Goal: Task Accomplishment & Management: Use online tool/utility

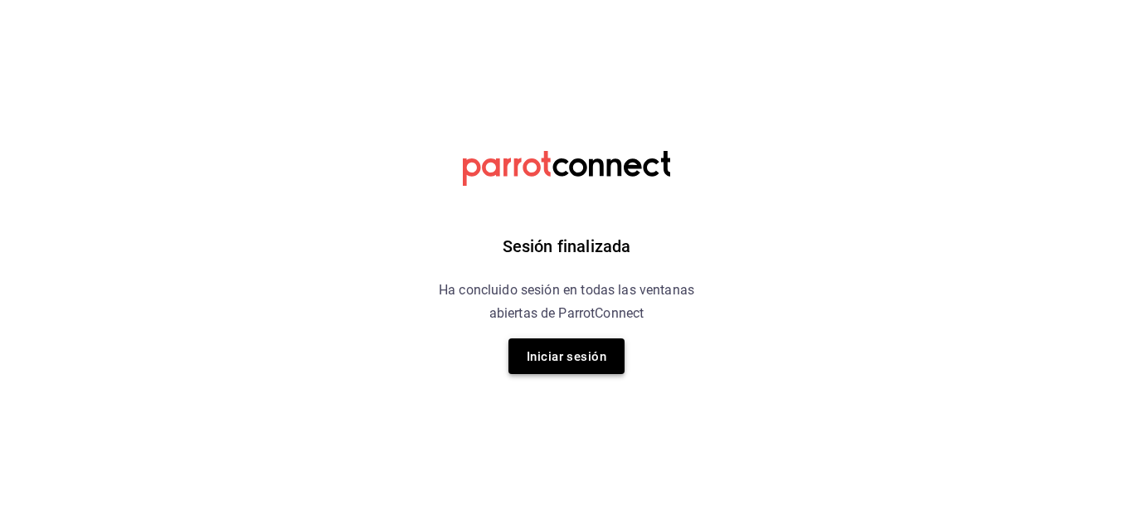
click at [569, 347] on font "Iniciar sesión" at bounding box center [567, 356] width 80 height 22
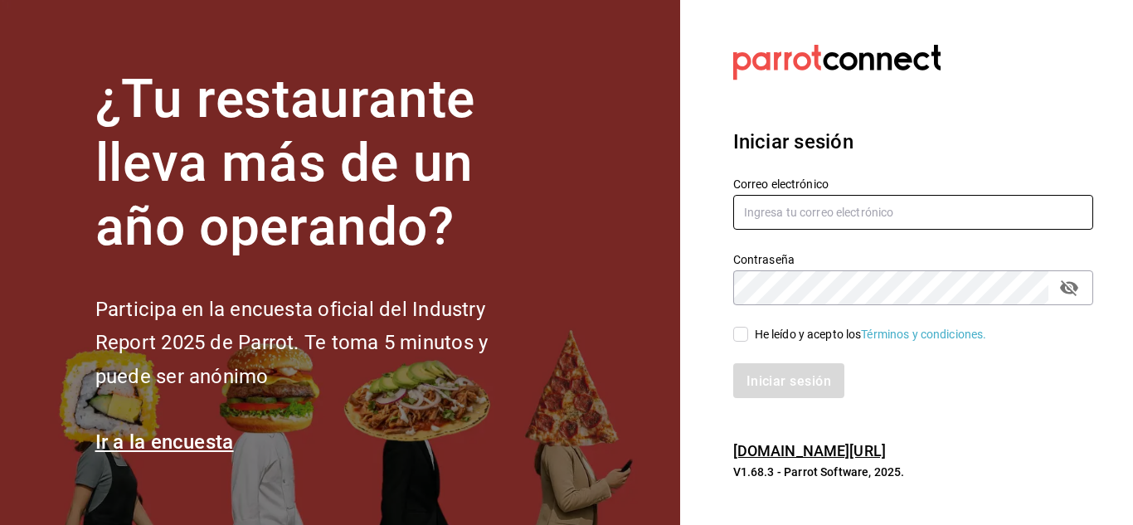
click at [810, 203] on input "text" at bounding box center [913, 212] width 360 height 35
type input "[EMAIL_ADDRESS][DOMAIN_NAME]"
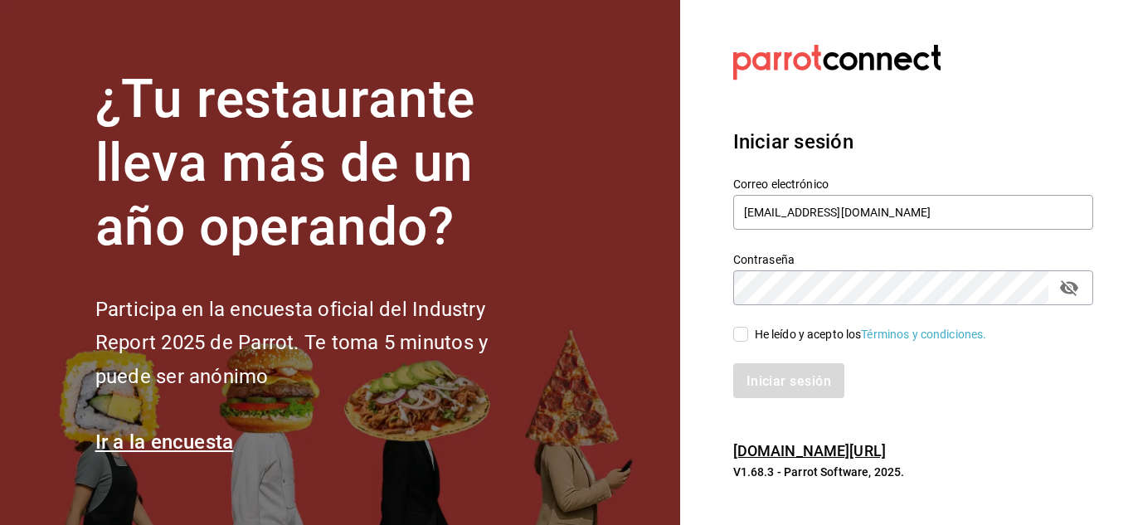
click at [743, 328] on input "He leído y acepto los Términos y condiciones." at bounding box center [740, 334] width 15 height 15
checkbox input "true"
click at [780, 387] on font "Iniciar sesión" at bounding box center [789, 380] width 85 height 16
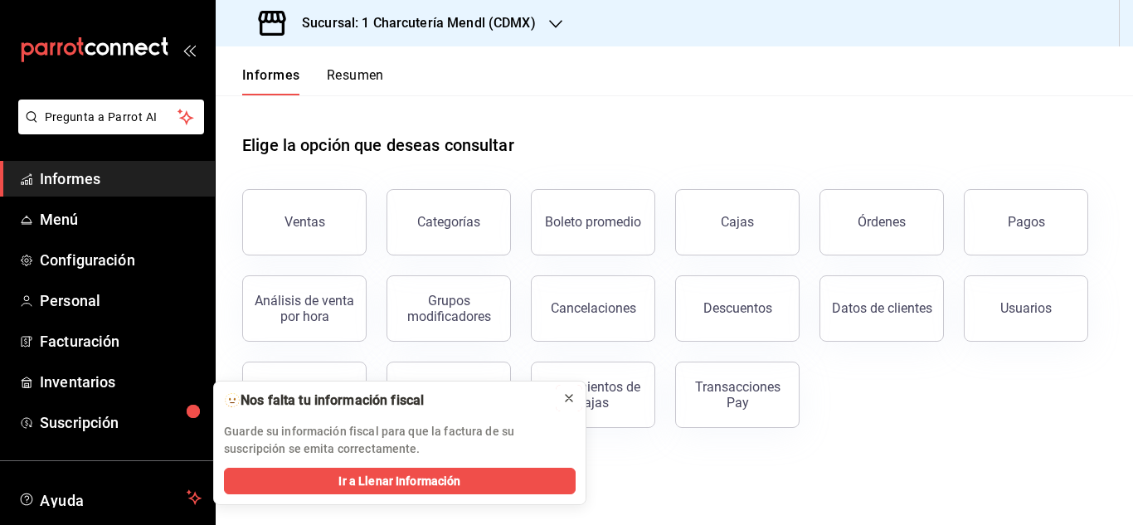
click at [571, 402] on icon at bounding box center [568, 397] width 13 height 13
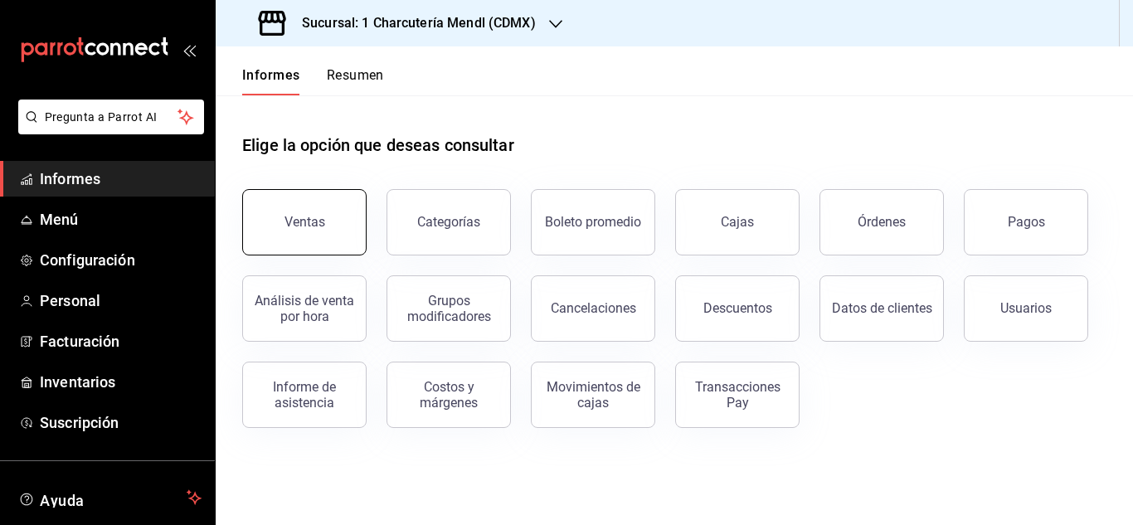
click at [295, 238] on button "Ventas" at bounding box center [304, 222] width 124 height 66
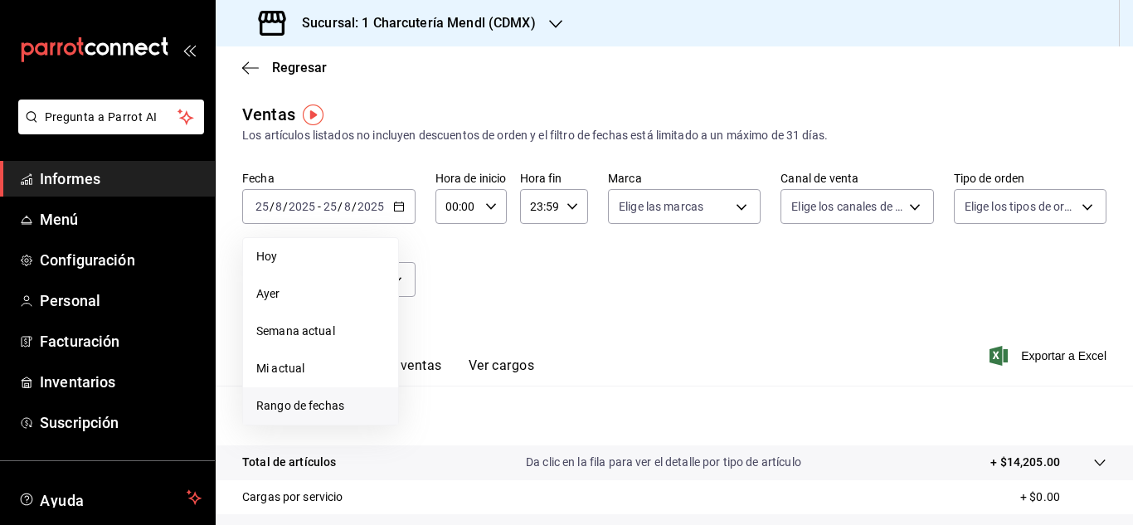
click at [335, 395] on li "Rango de fechas" at bounding box center [320, 405] width 155 height 37
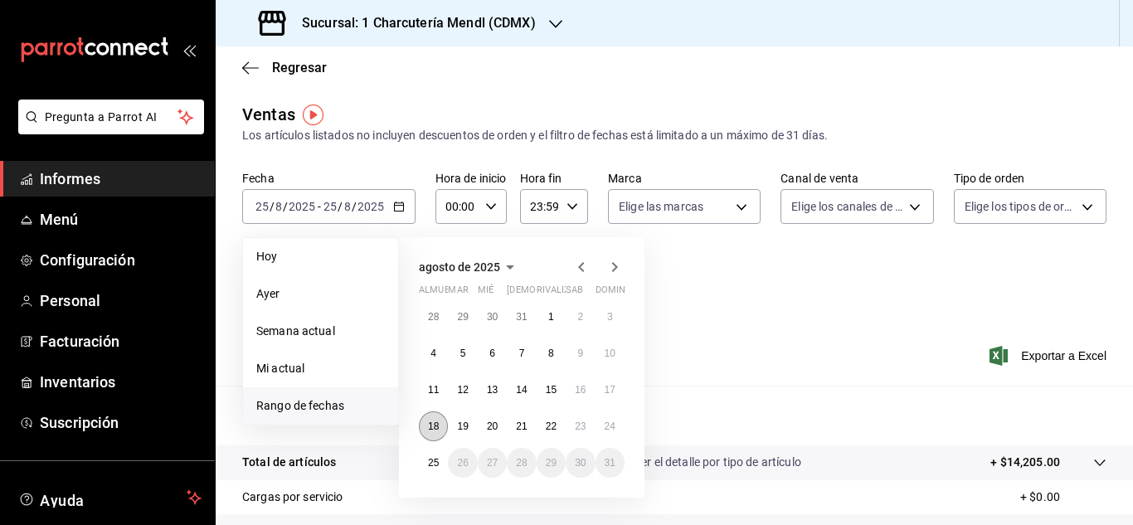
click at [431, 428] on font "18" at bounding box center [433, 426] width 11 height 12
click at [617, 428] on button "24" at bounding box center [609, 426] width 29 height 30
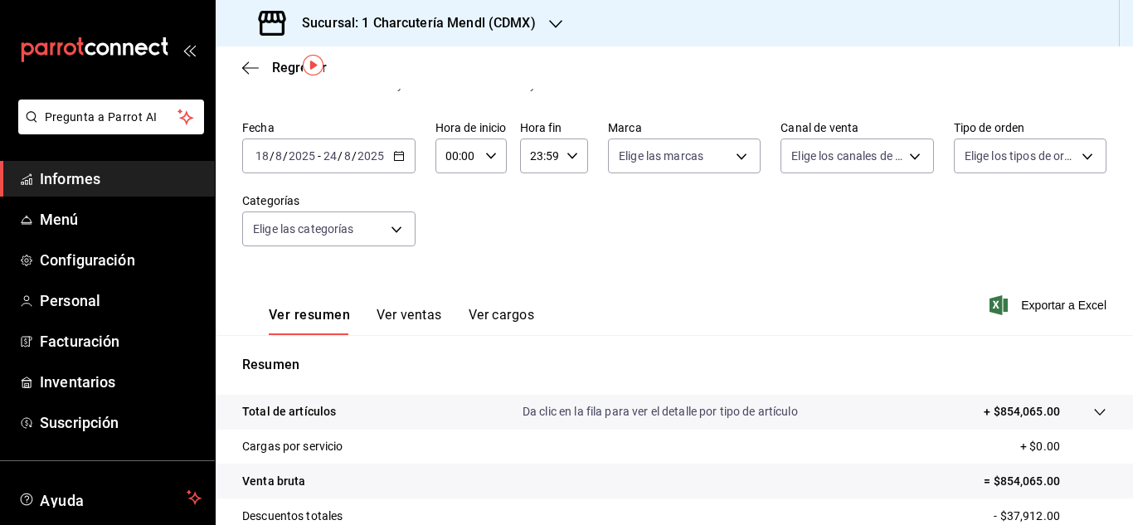
scroll to position [50, 0]
click at [406, 318] on font "Ver ventas" at bounding box center [410, 316] width 66 height 16
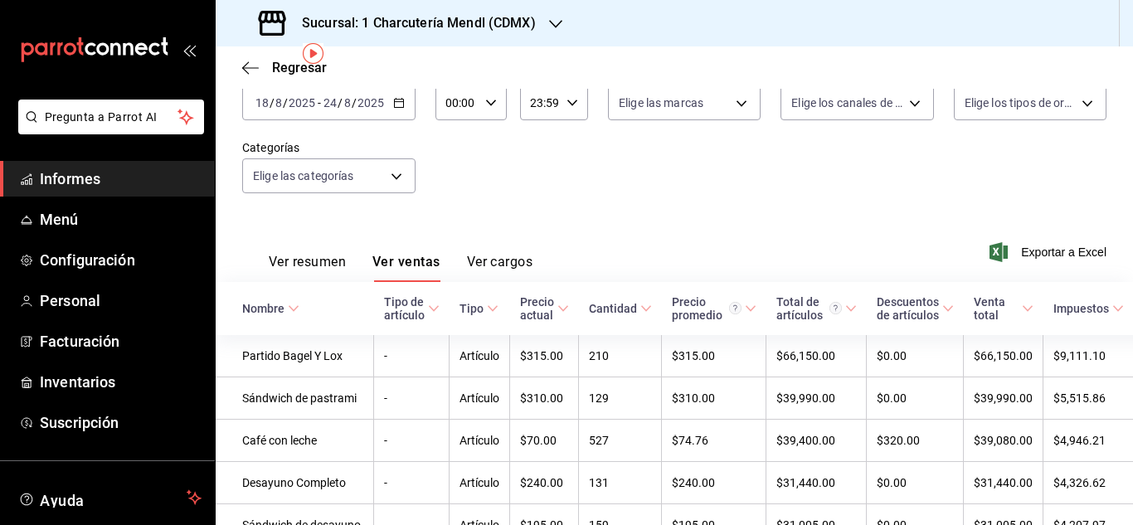
scroll to position [61, 0]
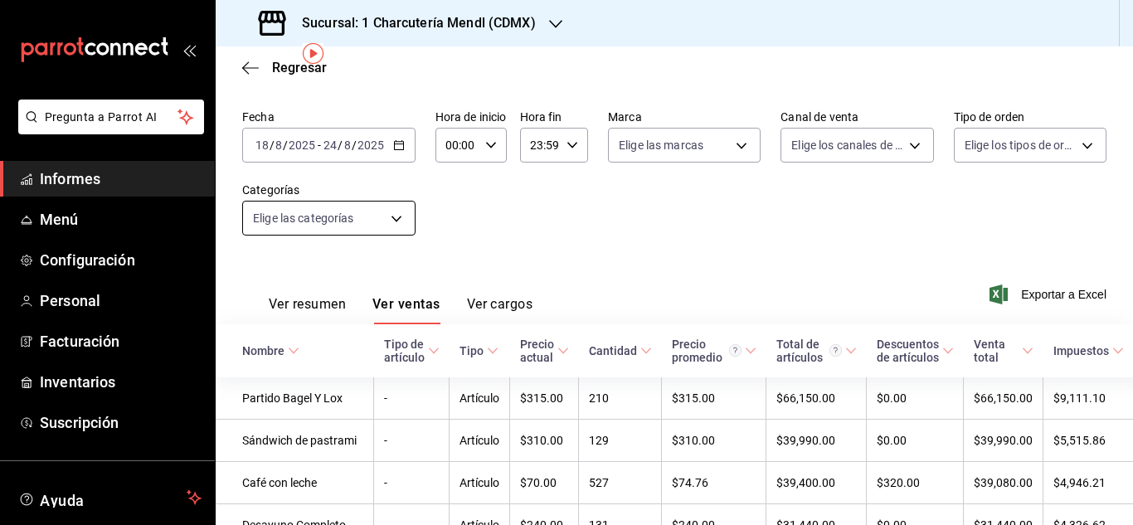
click at [401, 210] on body "Pregunta a Parrot AI Informes Menú Configuración Personal Facturación Inventari…" at bounding box center [566, 262] width 1133 height 525
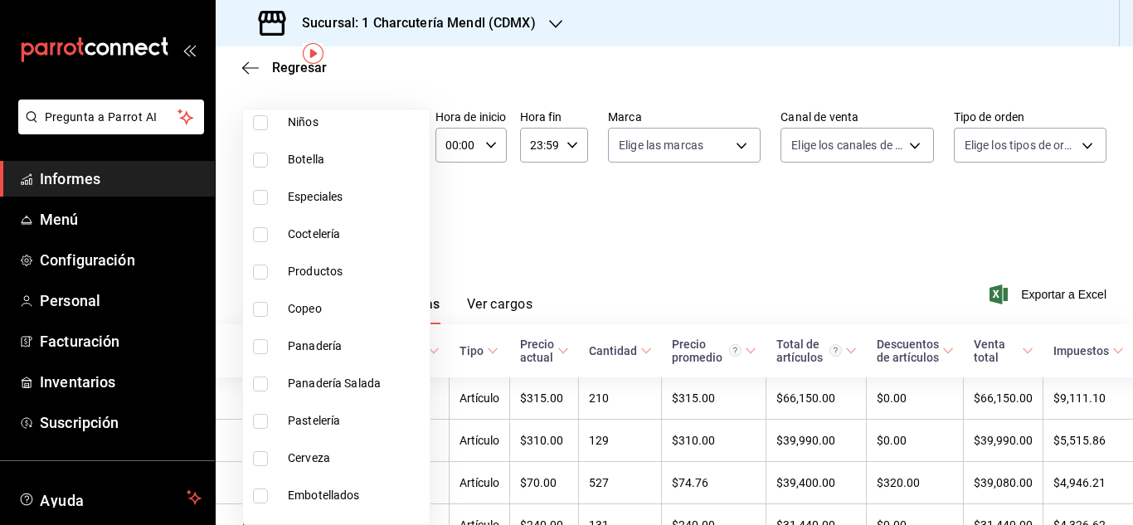
scroll to position [887, 0]
click at [259, 460] on input "checkbox" at bounding box center [260, 457] width 15 height 15
checkbox input "true"
type input "be2b7262-3530-44da-bc07-7cc865c2c52b"
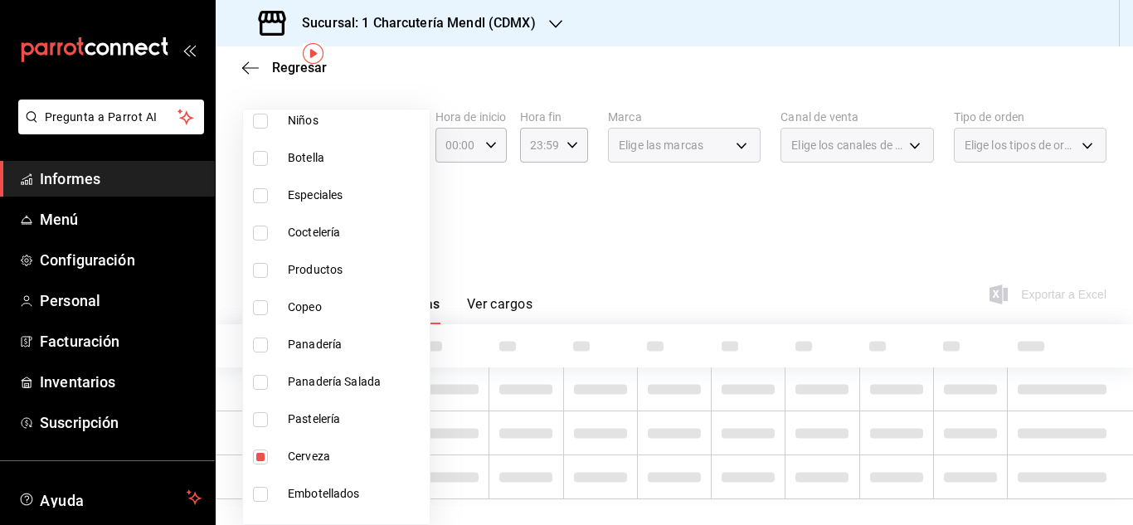
click at [697, 248] on div at bounding box center [566, 262] width 1133 height 525
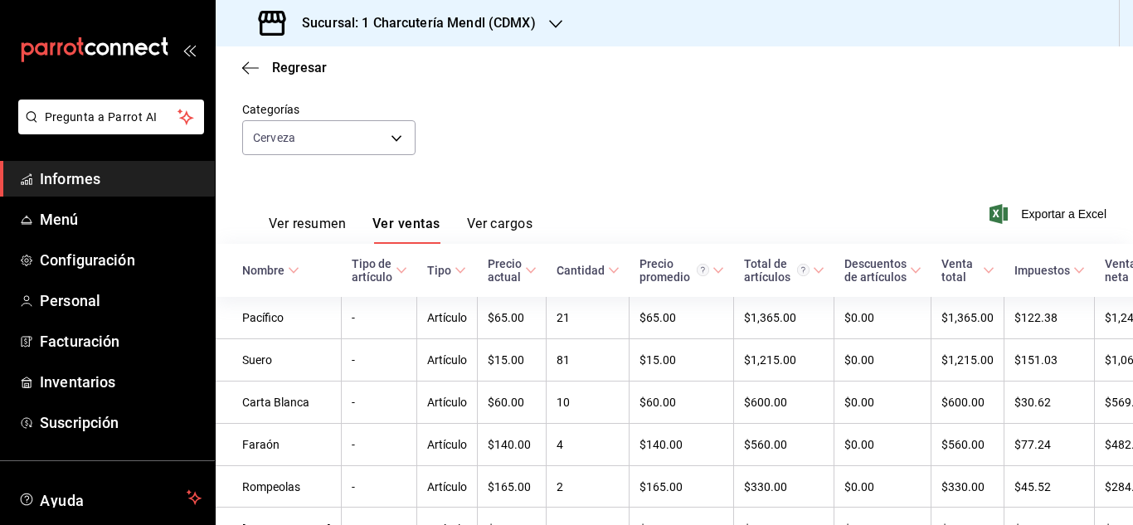
scroll to position [171, 0]
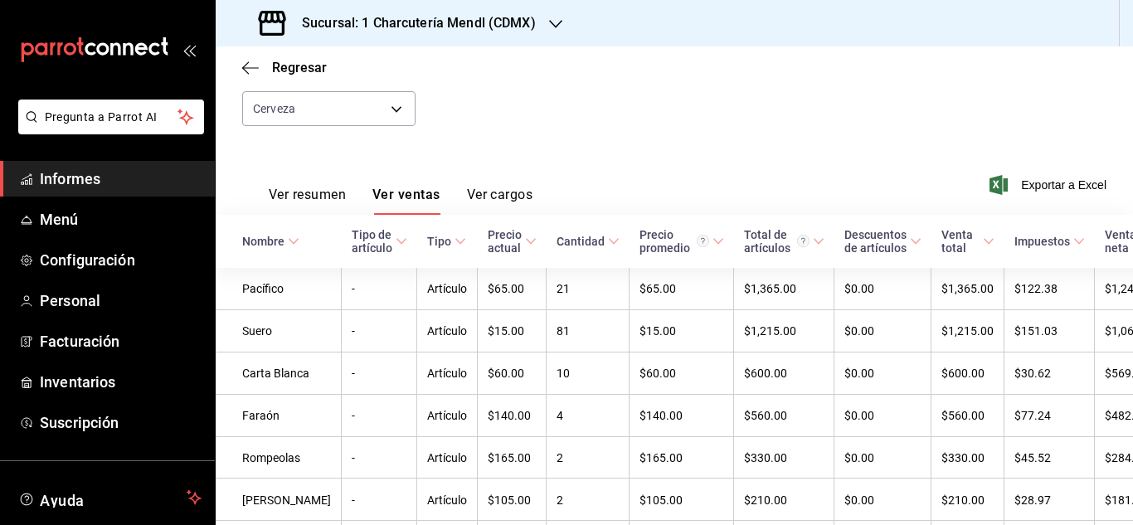
click at [820, 132] on div "Fecha 2025-08-18 18 / 8 / 2025 - 2025-08-24 24 / 8 / 2025 Hora de inicio 00:00 …" at bounding box center [674, 73] width 864 height 146
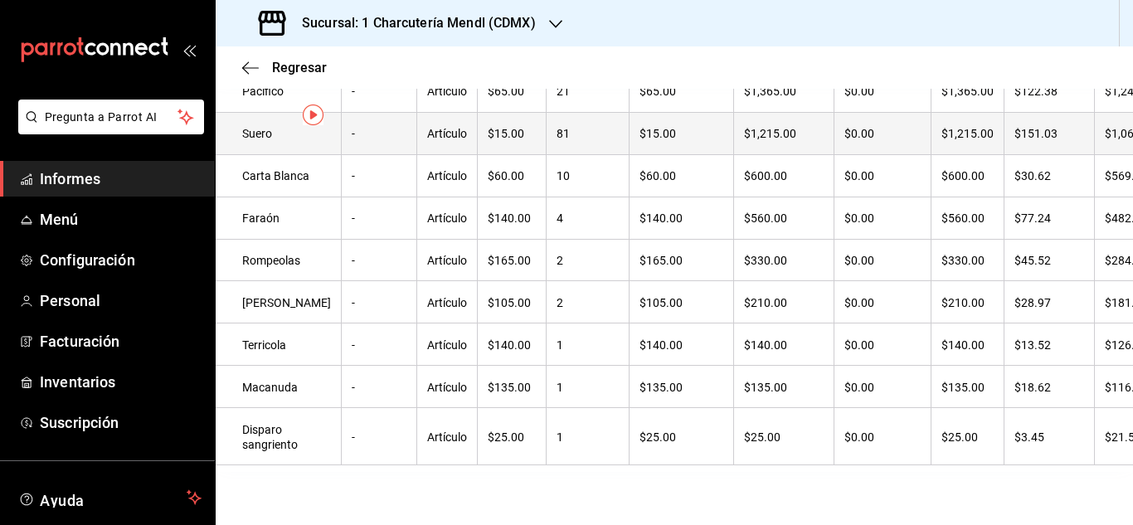
scroll to position [0, 0]
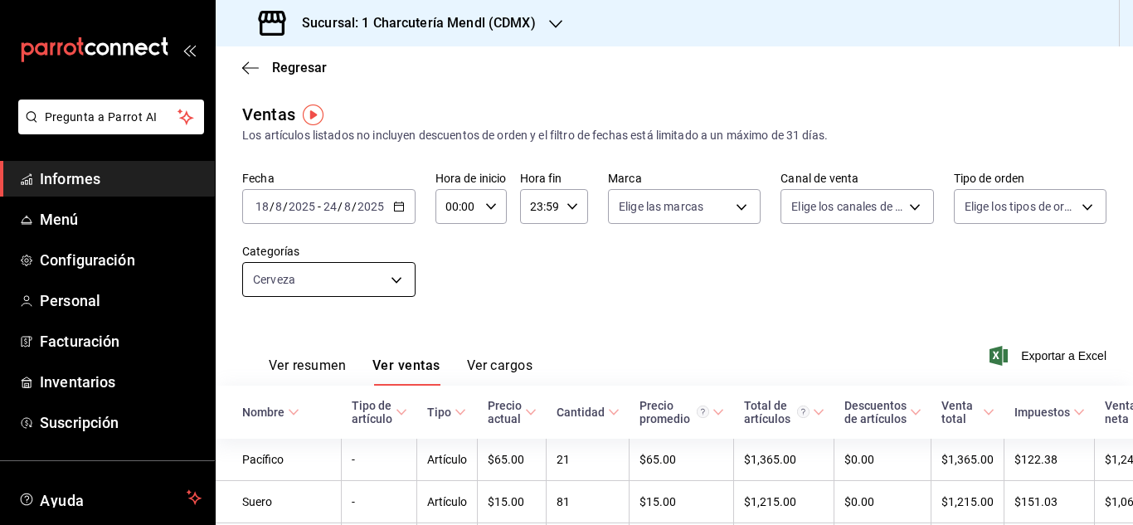
click at [396, 278] on body "Pregunta a Parrot AI Informes Menú Configuración Personal Facturación Inventari…" at bounding box center [566, 262] width 1133 height 525
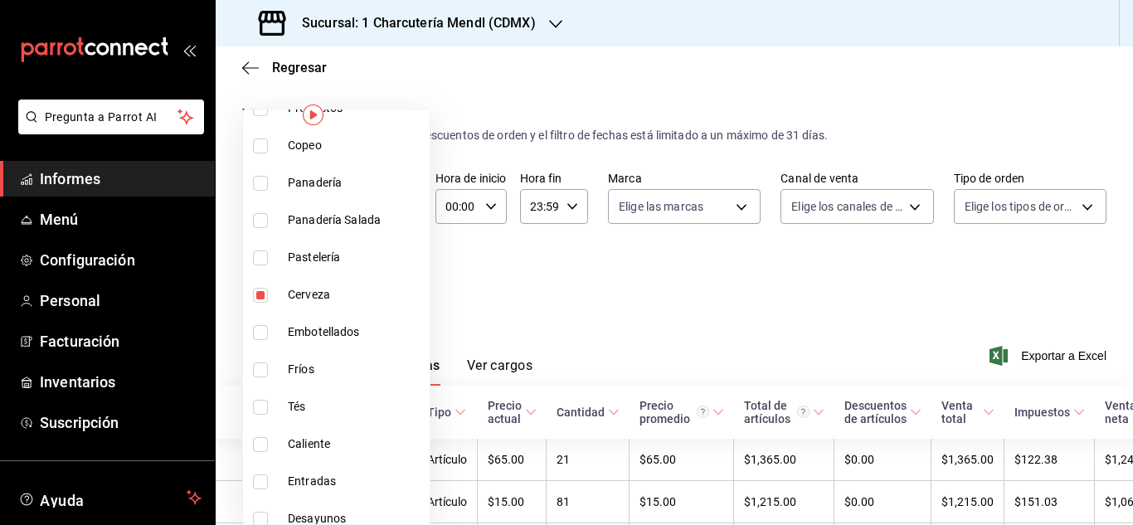
scroll to position [1047, 0]
click at [255, 296] on input "checkbox" at bounding box center [260, 296] width 15 height 15
checkbox input "false"
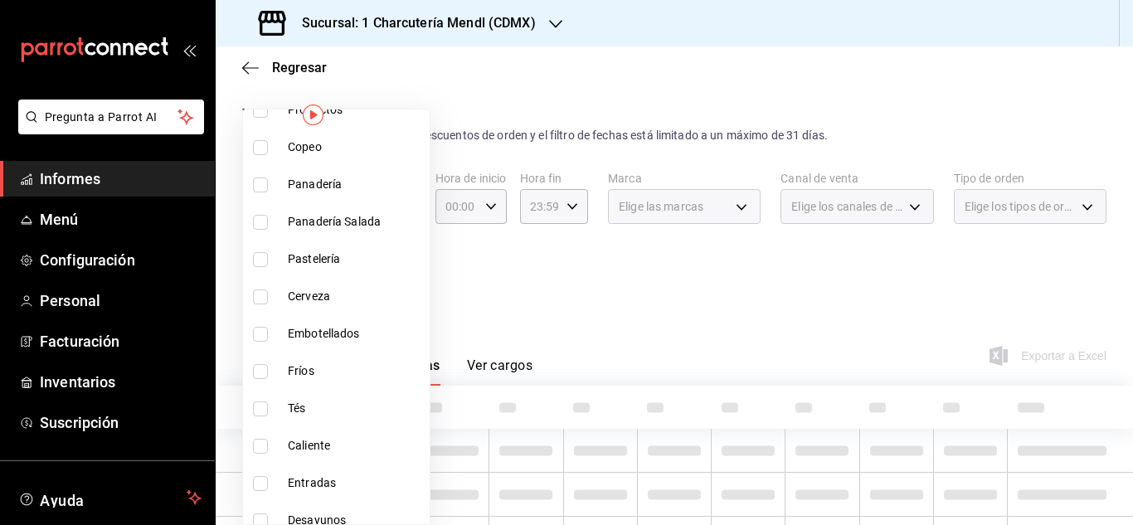
click at [258, 334] on input "checkbox" at bounding box center [260, 334] width 15 height 15
checkbox input "true"
type input "09d36c76-5db3-42c3-a1bd-e464f96da1e0"
click at [654, 291] on div at bounding box center [566, 262] width 1133 height 525
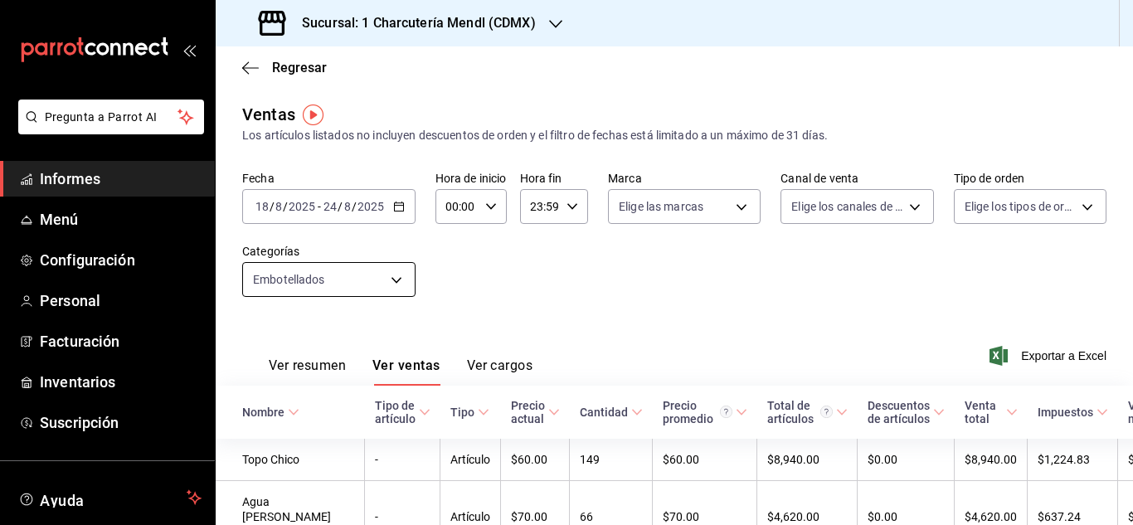
click at [396, 279] on body "Pregunta a Parrot AI Informes Menú Configuración Personal Facturación Inventari…" at bounding box center [566, 262] width 1133 height 525
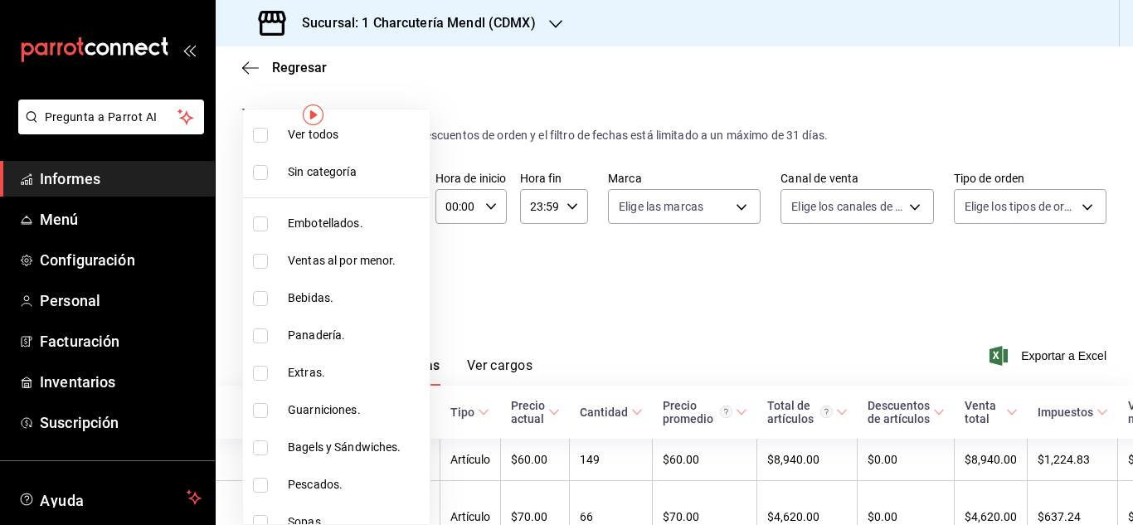
click at [605, 280] on div at bounding box center [566, 262] width 1133 height 525
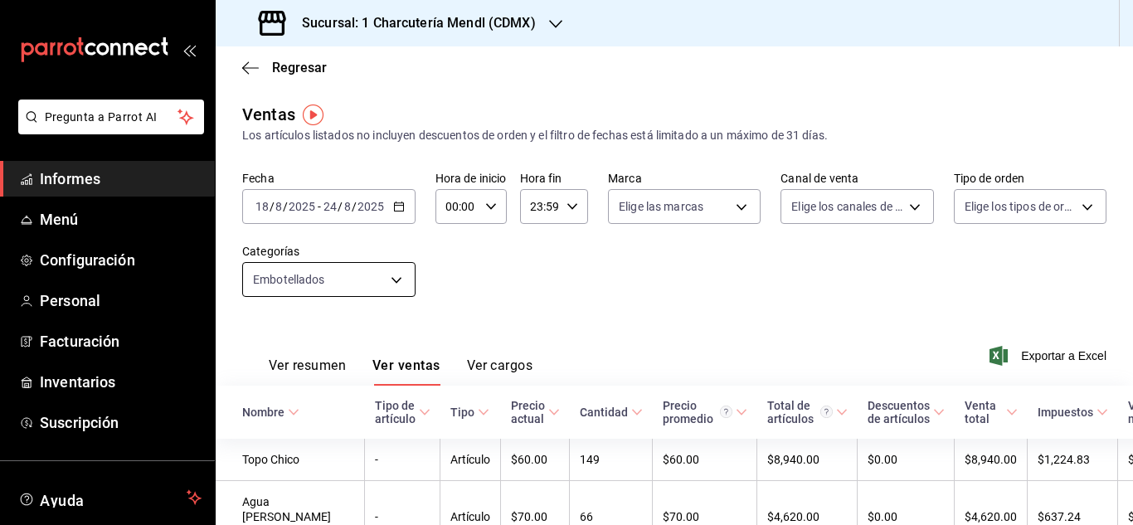
click at [400, 273] on body "Pregunta a Parrot AI Informes Menú Configuración Personal Facturación Inventari…" at bounding box center [566, 262] width 1133 height 525
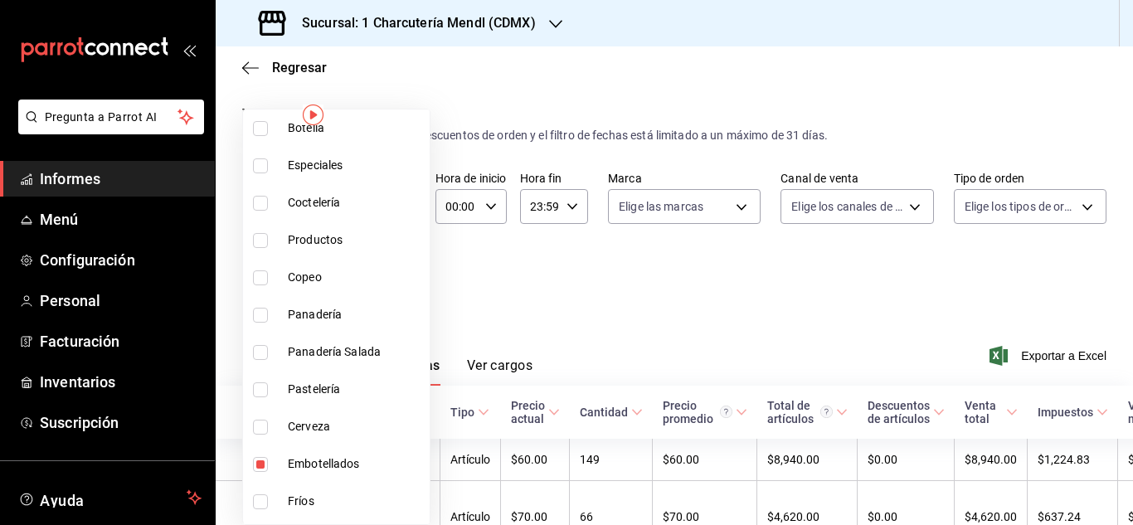
scroll to position [917, 0]
click at [260, 456] on input "checkbox" at bounding box center [260, 463] width 15 height 15
checkbox input "false"
click at [265, 502] on input "checkbox" at bounding box center [260, 500] width 15 height 15
checkbox input "true"
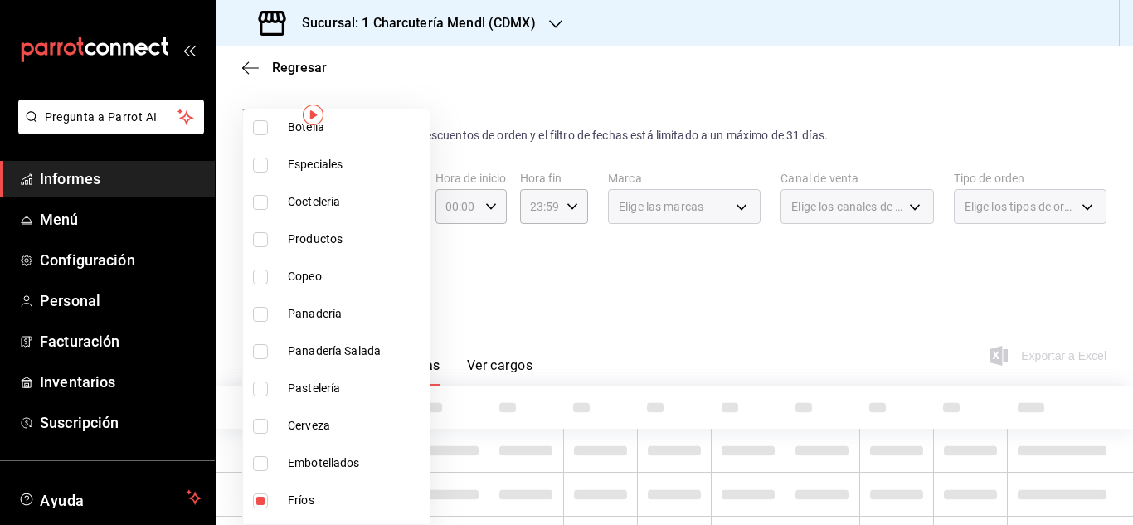
type input "18070d4f-6b66-42d7-80c5-d60cb39f9d7a"
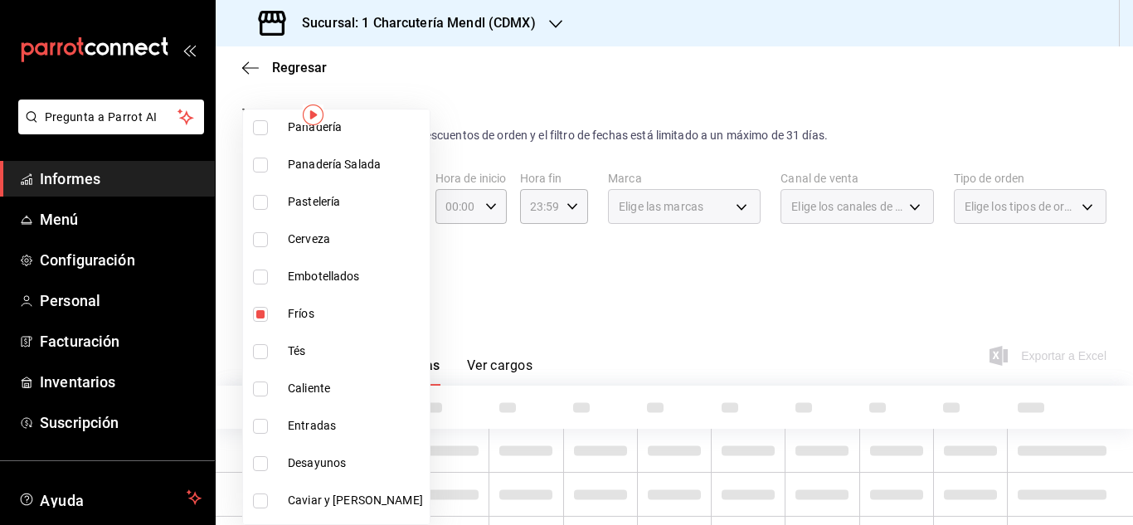
click at [254, 351] on input "checkbox" at bounding box center [260, 351] width 15 height 15
checkbox input "true"
type input "18070d4f-6b66-42d7-80c5-d60cb39f9d7a,fd1cfe7d-d1a6-4437-8ab7-d6b8471b5238"
click at [255, 391] on input "checkbox" at bounding box center [260, 389] width 15 height 15
checkbox input "true"
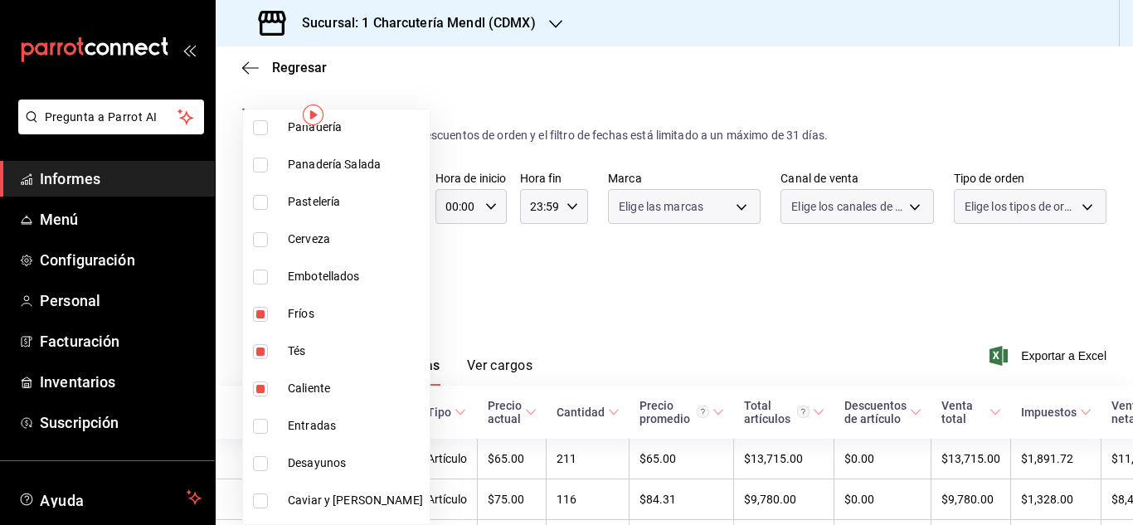
type input "18070d4f-6b66-42d7-80c5-d60cb39f9d7a,fd1cfe7d-d1a6-4437-8ab7-d6b8471b5238,53378…"
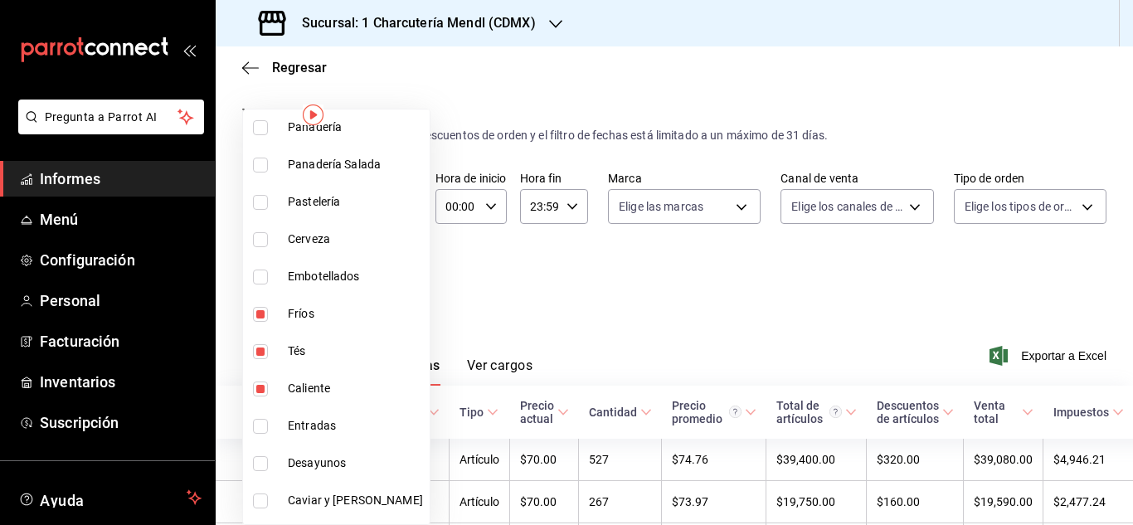
click at [625, 277] on div at bounding box center [566, 262] width 1133 height 525
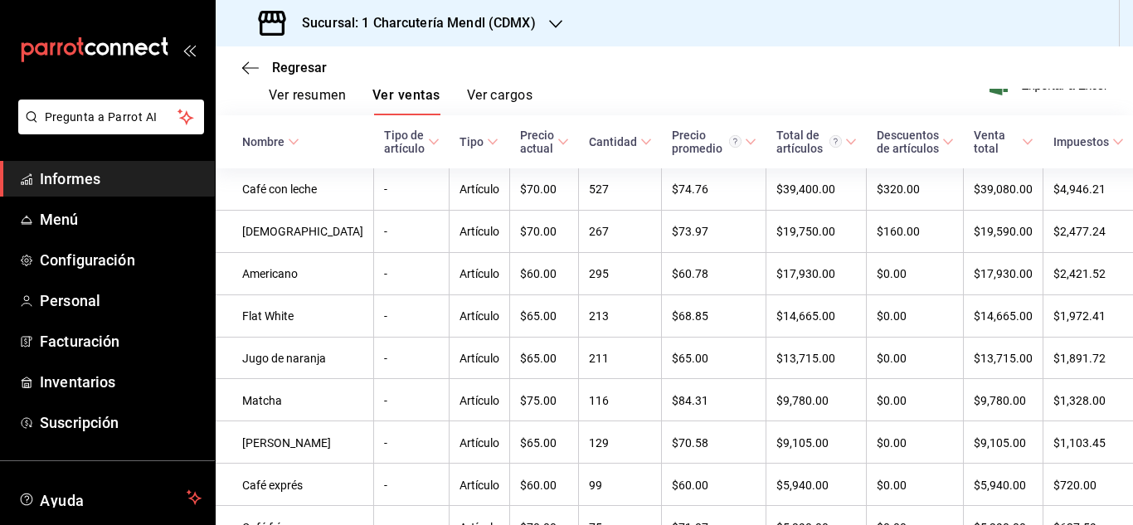
scroll to position [270, 0]
drag, startPoint x: 843, startPoint y: 9, endPoint x: 561, endPoint y: 73, distance: 289.1
click at [561, 73] on div "Regresar" at bounding box center [674, 67] width 917 height 42
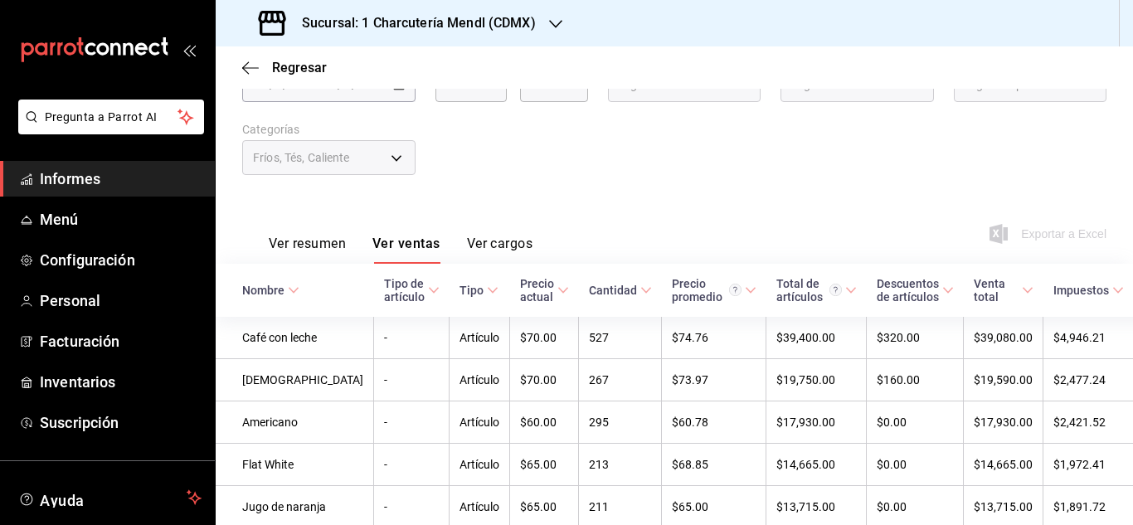
scroll to position [0, 0]
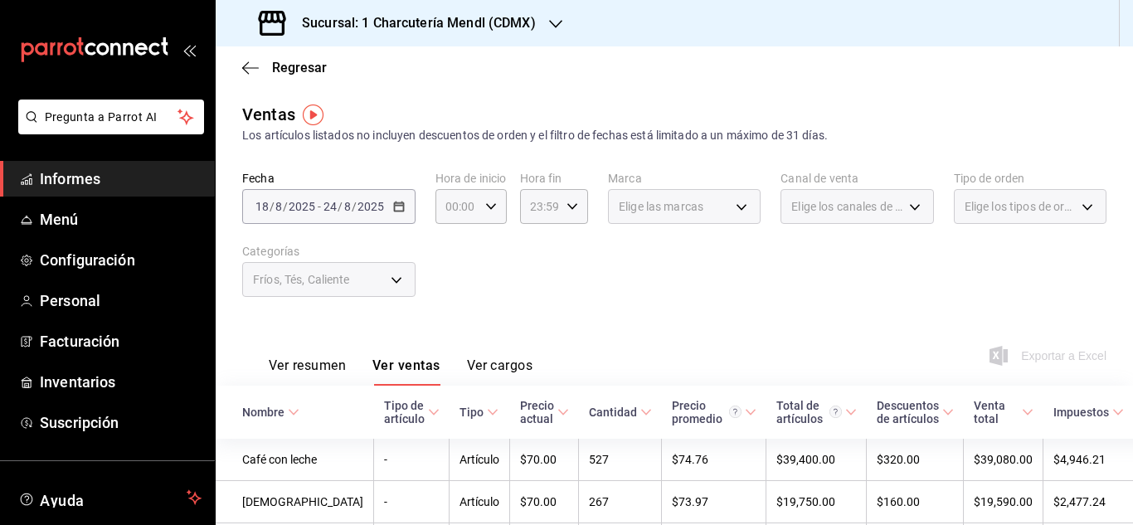
click at [391, 276] on div "Fríos, Tés, Caliente" at bounding box center [328, 279] width 173 height 35
click at [392, 270] on div "Fríos, Tés, Caliente" at bounding box center [328, 279] width 173 height 35
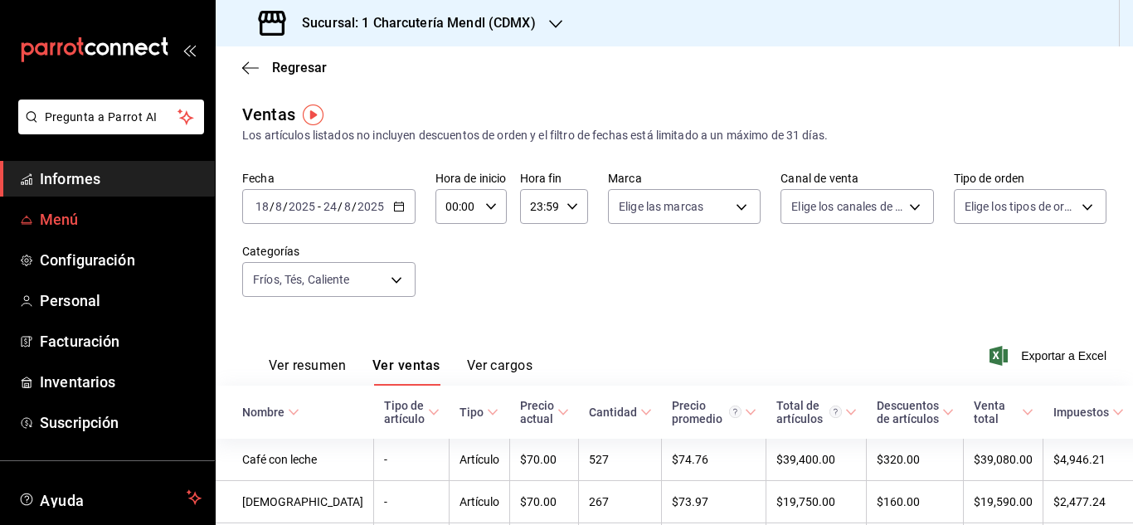
click at [119, 226] on span "Menú" at bounding box center [121, 219] width 162 height 22
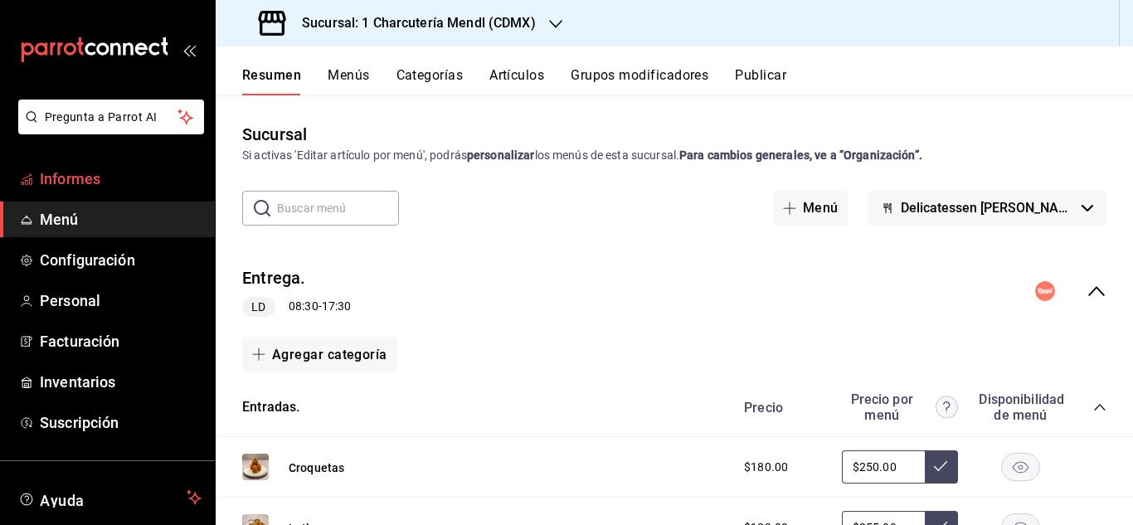
click at [61, 175] on font "Informes" at bounding box center [70, 178] width 61 height 17
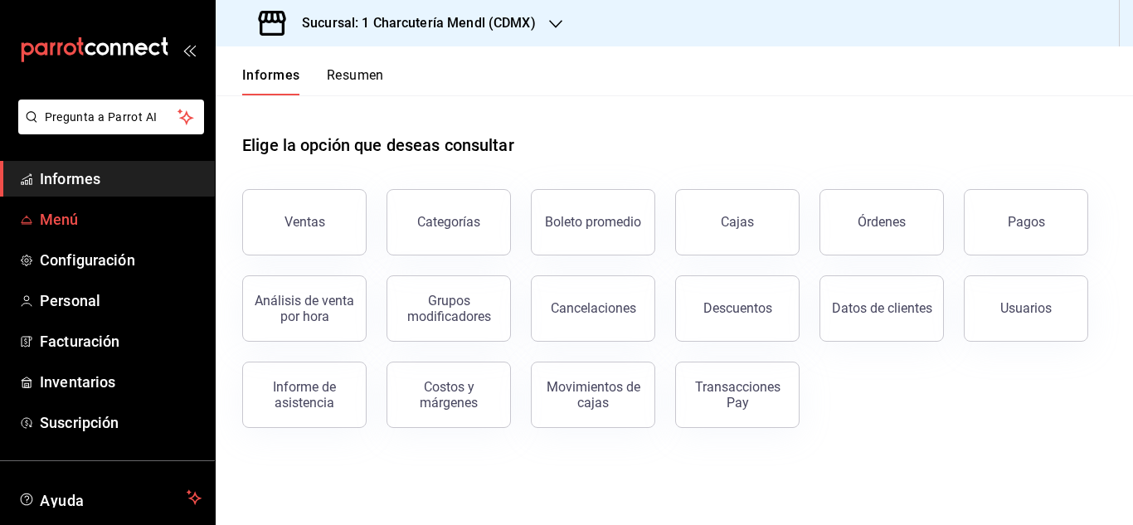
click at [58, 224] on font "Menú" at bounding box center [59, 219] width 39 height 17
